Goal: Transaction & Acquisition: Book appointment/travel/reservation

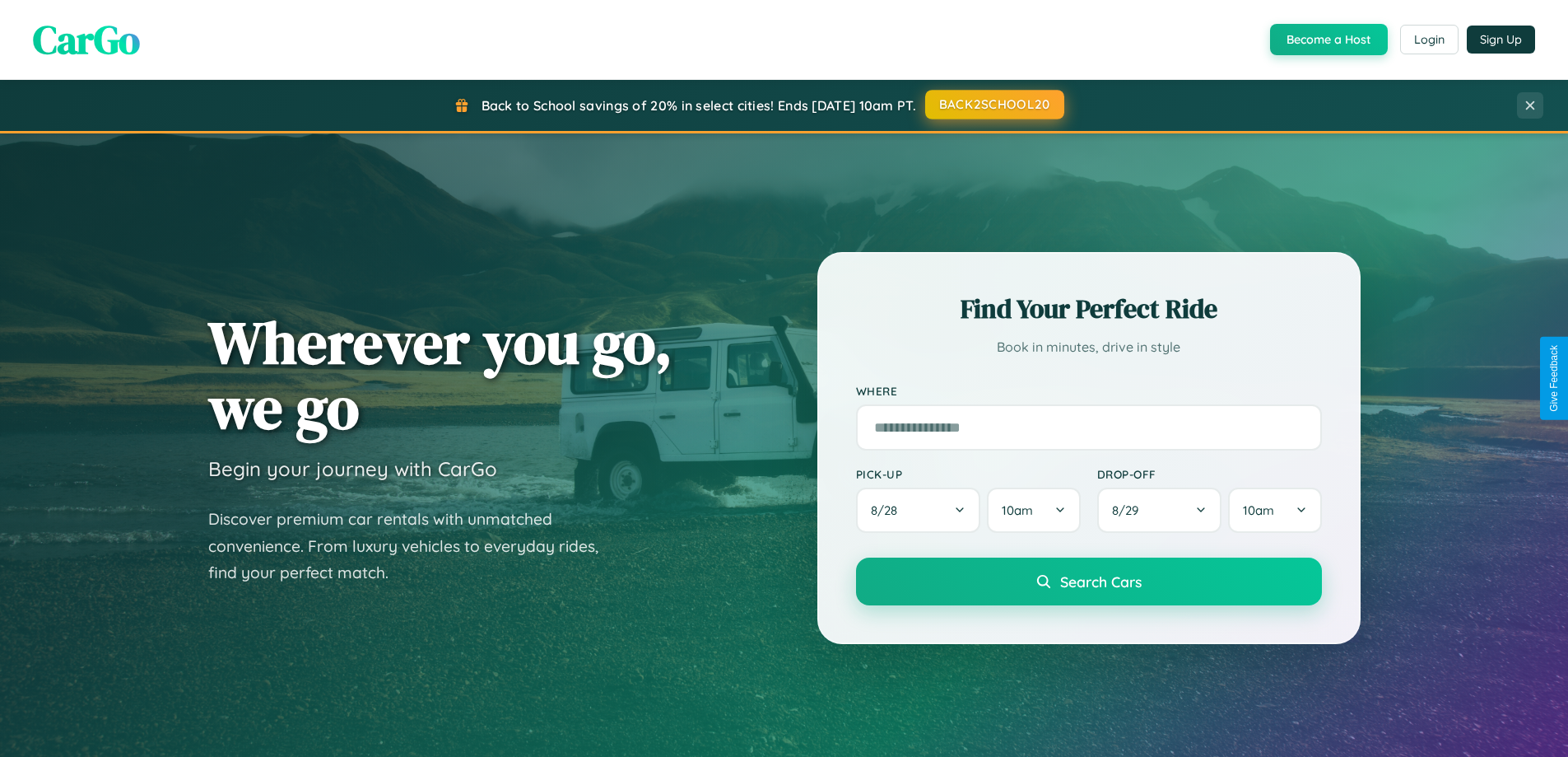
click at [994, 105] on button "BACK2SCHOOL20" at bounding box center [996, 105] width 139 height 30
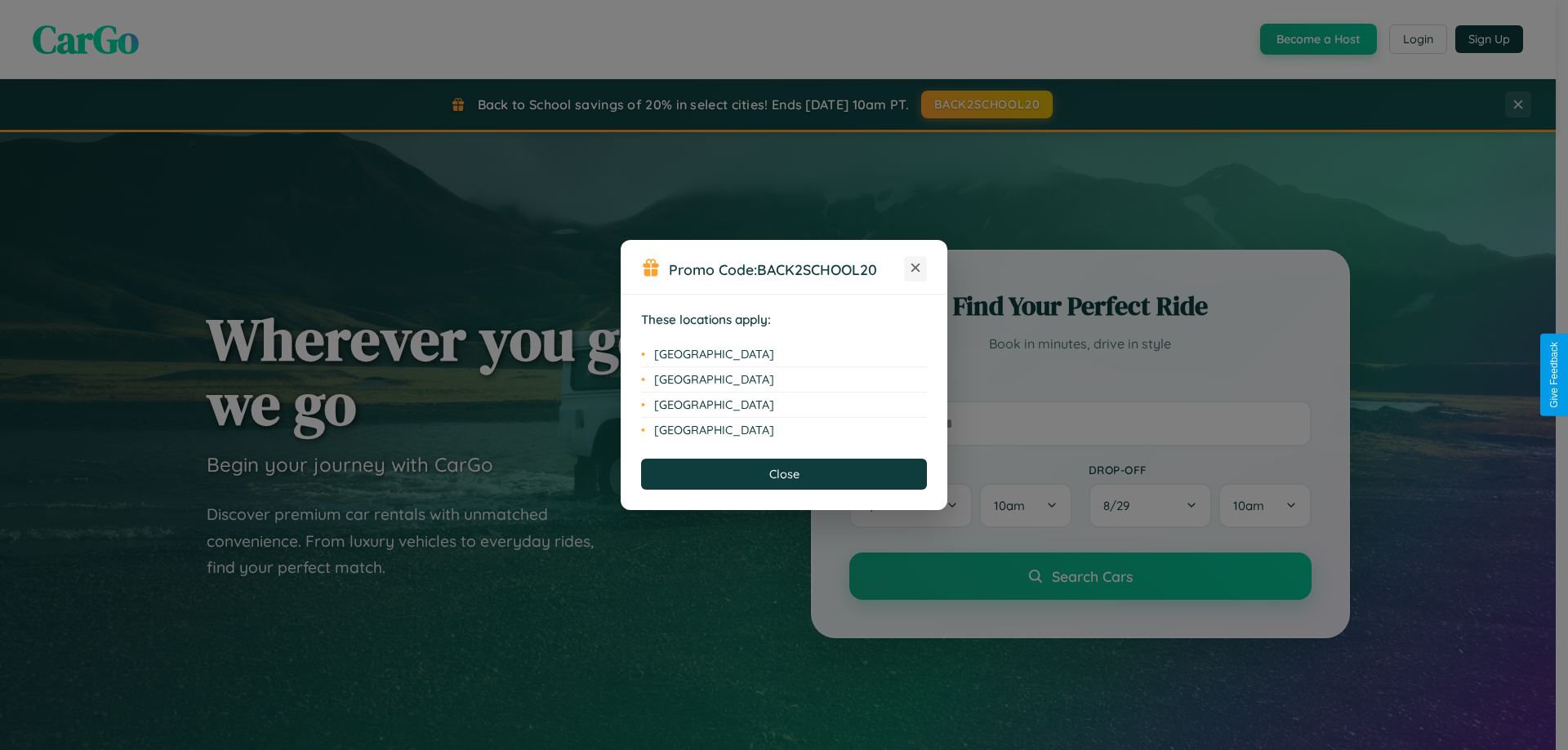
click at [915, 268] on icon at bounding box center [915, 267] width 9 height 9
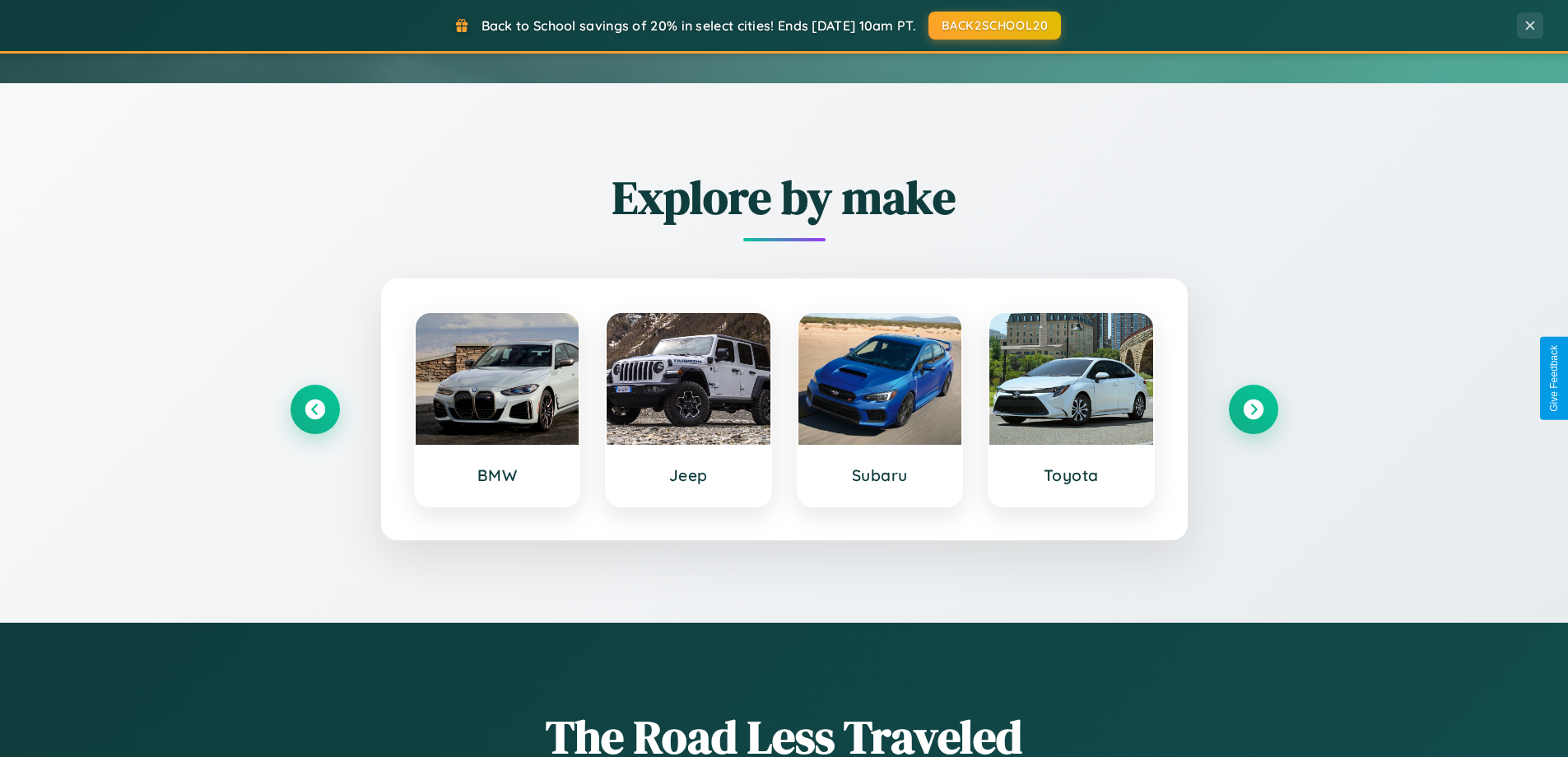
scroll to position [710, 0]
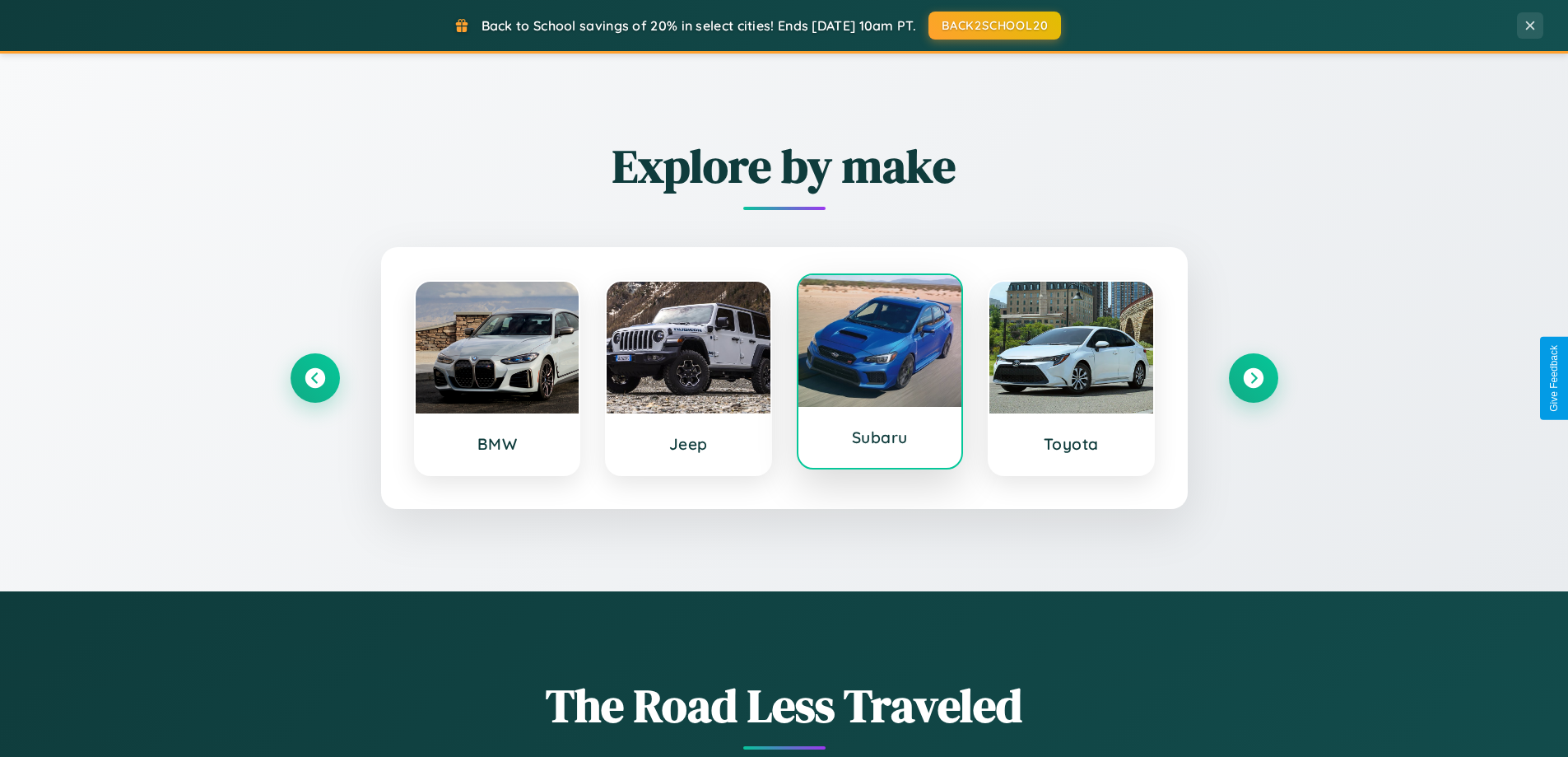
click at [879, 373] on div at bounding box center [880, 341] width 164 height 131
